Goal: Task Accomplishment & Management: Manage account settings

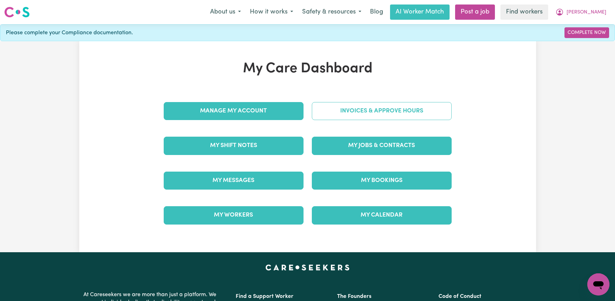
click at [347, 120] on link "Invoices & Approve Hours" at bounding box center [382, 111] width 140 height 18
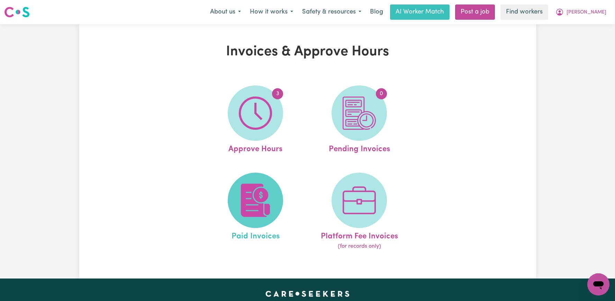
click at [246, 213] on img at bounding box center [255, 200] width 33 height 33
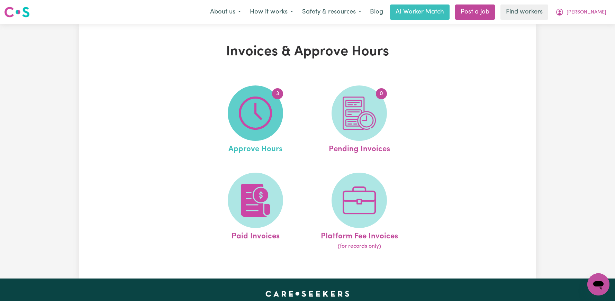
click at [250, 111] on img at bounding box center [255, 113] width 33 height 33
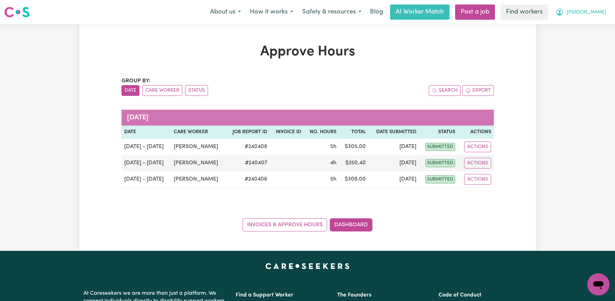
click at [564, 13] on icon "My Account" at bounding box center [560, 12] width 8 height 8
click at [578, 42] on link "Logout" at bounding box center [583, 39] width 55 height 13
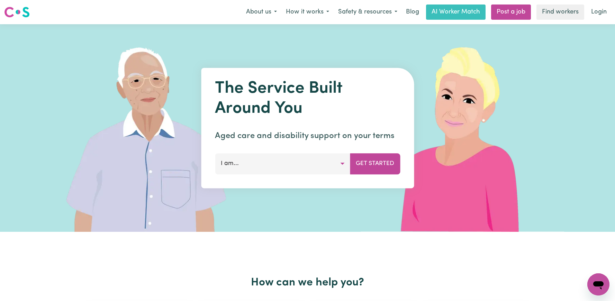
click at [601, 3] on nav "Menu About us How it works Safety & resources Blog AI Worker Match Post a job F…" at bounding box center [307, 12] width 615 height 24
click at [599, 8] on link "Login" at bounding box center [599, 12] width 24 height 15
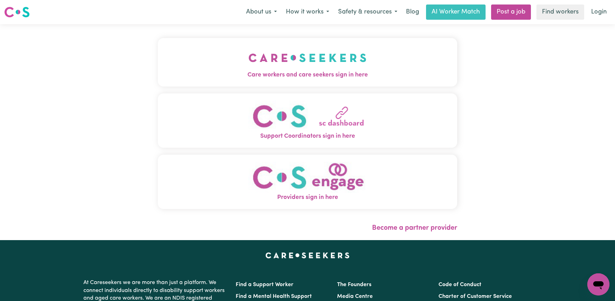
click at [360, 59] on button "Care workers and care seekers sign in here" at bounding box center [308, 62] width 300 height 48
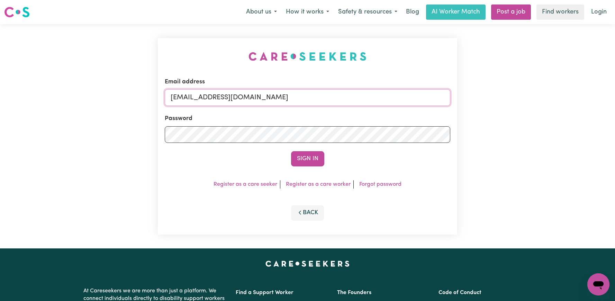
drag, startPoint x: 386, startPoint y: 98, endPoint x: 208, endPoint y: 99, distance: 178.7
click at [208, 99] on input "[EMAIL_ADDRESS][DOMAIN_NAME]" at bounding box center [308, 97] width 286 height 17
paste input "VincenzinaFilippoHHHCS"
type input "[EMAIL_ADDRESS][DOMAIN_NAME]"
click at [291, 151] on button "Sign In" at bounding box center [307, 158] width 33 height 15
